Goal: Transaction & Acquisition: Purchase product/service

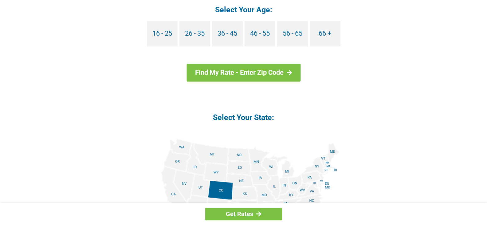
scroll to position [615, 0]
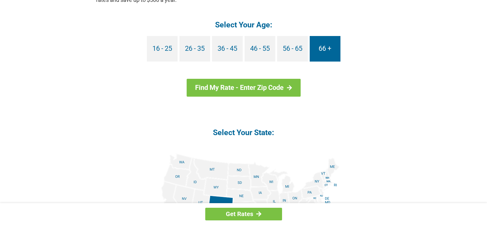
click at [328, 52] on link "66 +" at bounding box center [325, 49] width 31 height 26
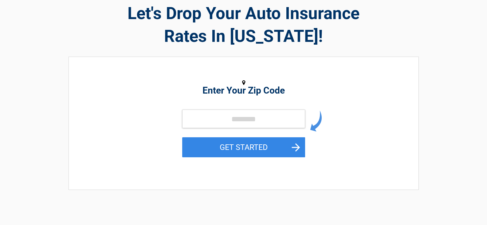
scroll to position [31, 0]
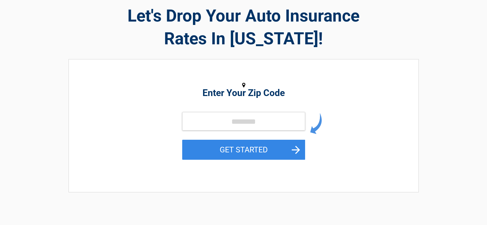
click at [231, 107] on div "Enter Your Zip Code GET STARTED" at bounding box center [244, 122] width 282 height 114
click at [243, 80] on div "Enter Your Zip Code GET STARTED" at bounding box center [244, 122] width 282 height 114
click at [219, 96] on h2 "Enter Your Zip Code" at bounding box center [244, 92] width 282 height 7
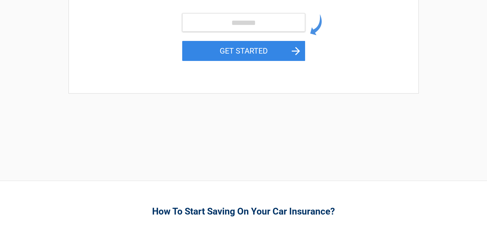
scroll to position [0, 0]
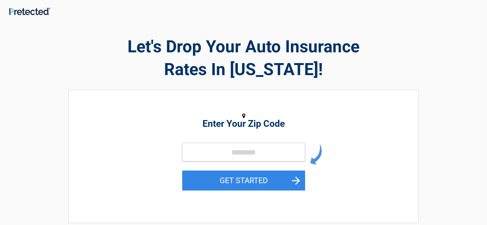
click at [243, 112] on figure at bounding box center [244, 116] width 282 height 8
drag, startPoint x: 243, startPoint y: 112, endPoint x: 239, endPoint y: 120, distance: 8.0
click at [243, 113] on figure at bounding box center [244, 116] width 282 height 8
click at [231, 137] on div "Enter Your Zip Code GET STARTED" at bounding box center [244, 153] width 282 height 114
